Goal: Find specific page/section: Find specific page/section

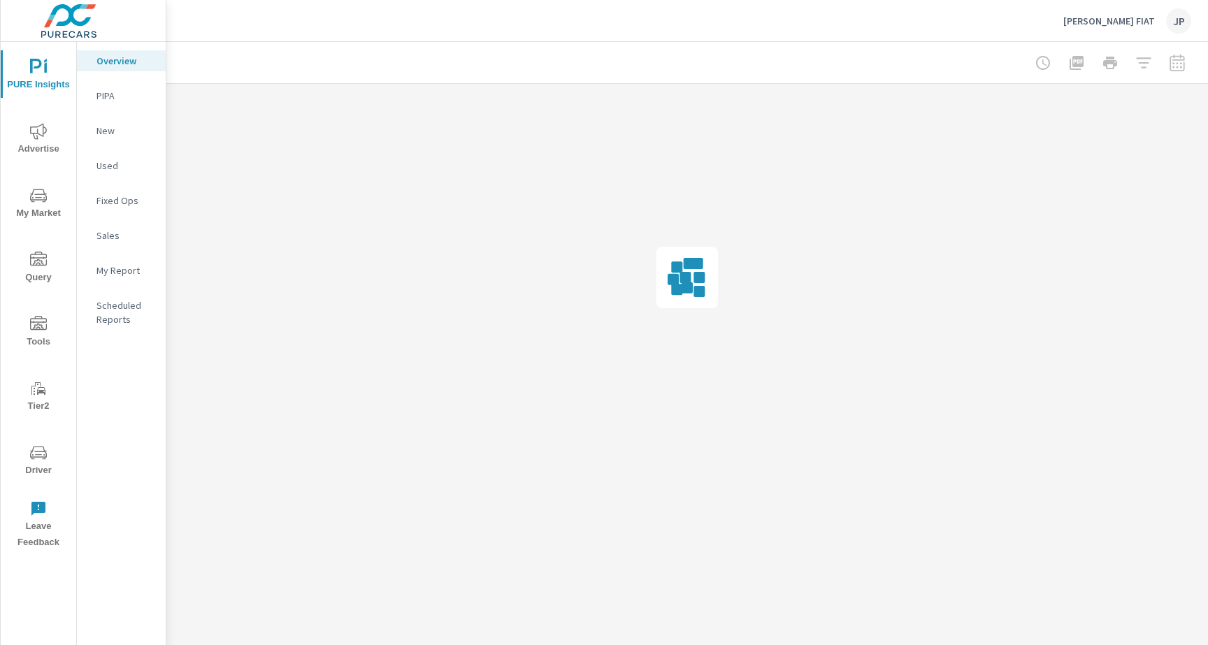
click at [36, 472] on span "Driver" at bounding box center [38, 462] width 67 height 34
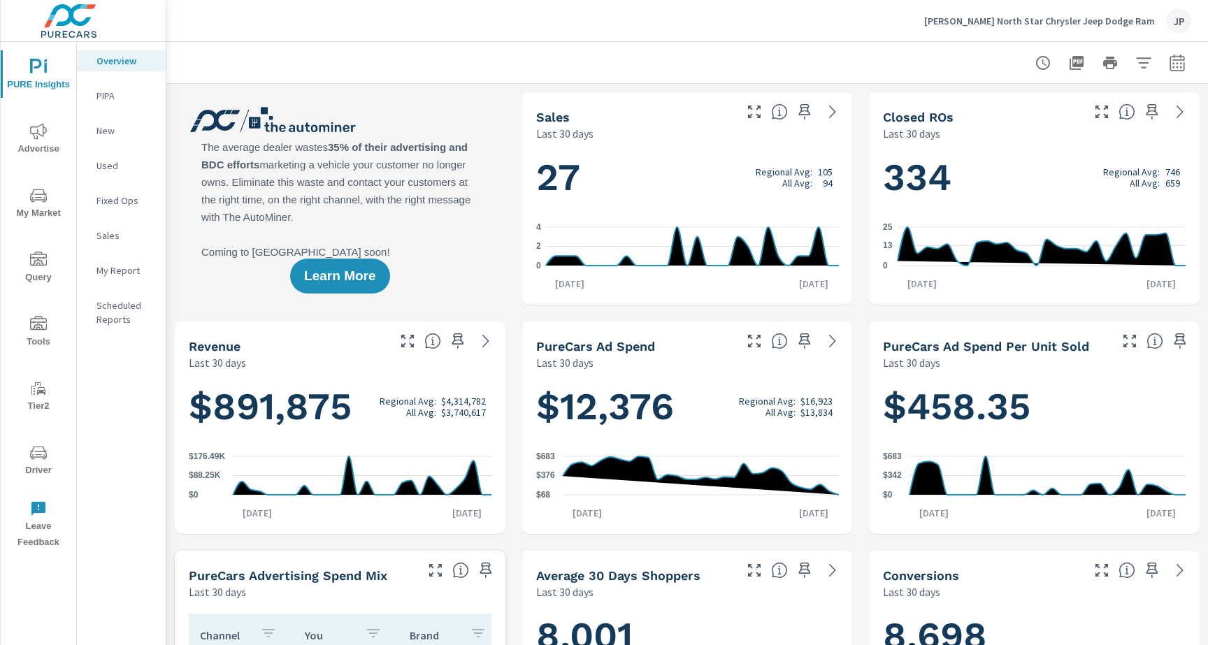
click at [37, 454] on icon "nav menu" at bounding box center [38, 454] width 7 height 1
